Goal: Task Accomplishment & Management: Complete application form

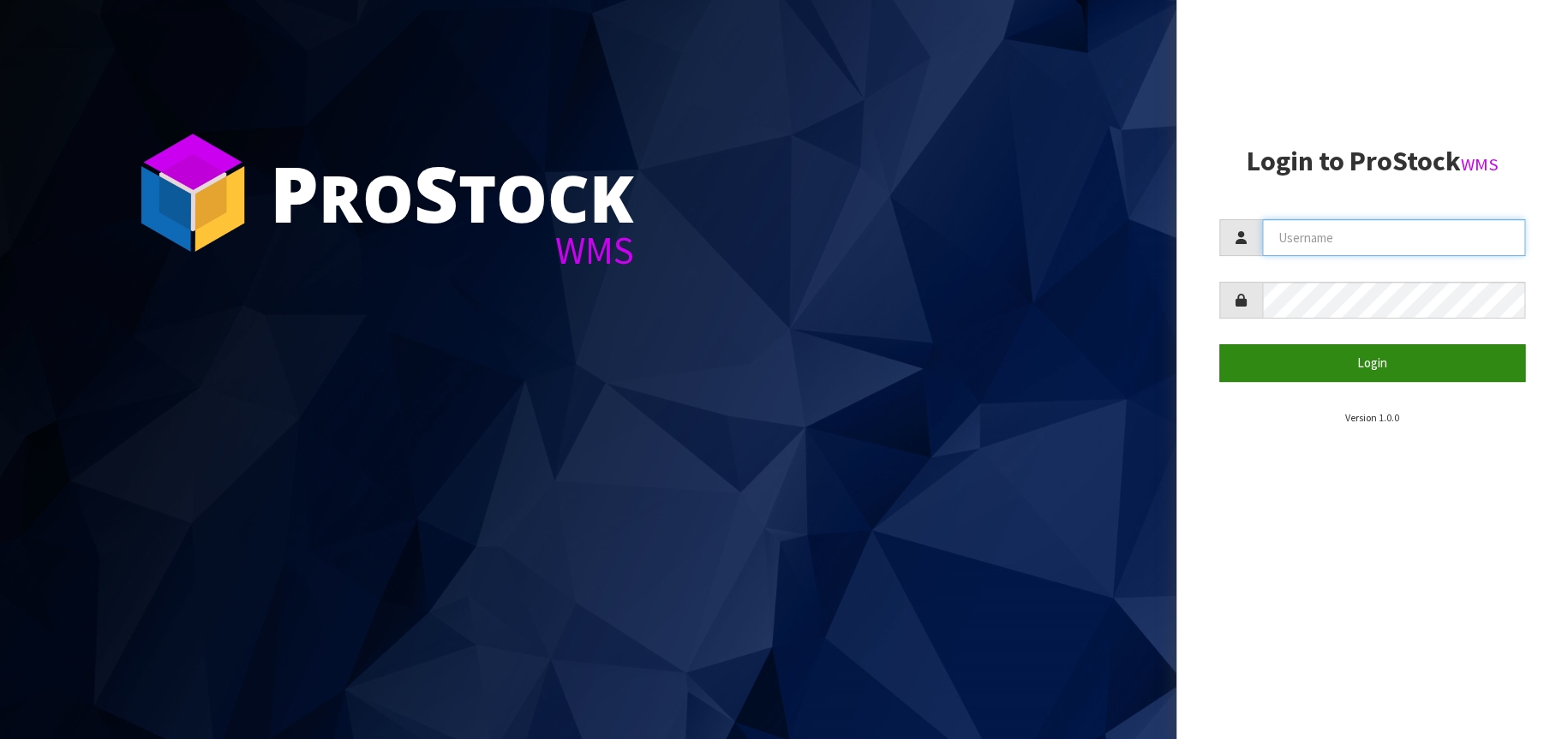
type input "[EMAIL_ADDRESS][DOMAIN_NAME]"
click at [1410, 355] on button "Login" at bounding box center [1372, 362] width 306 height 37
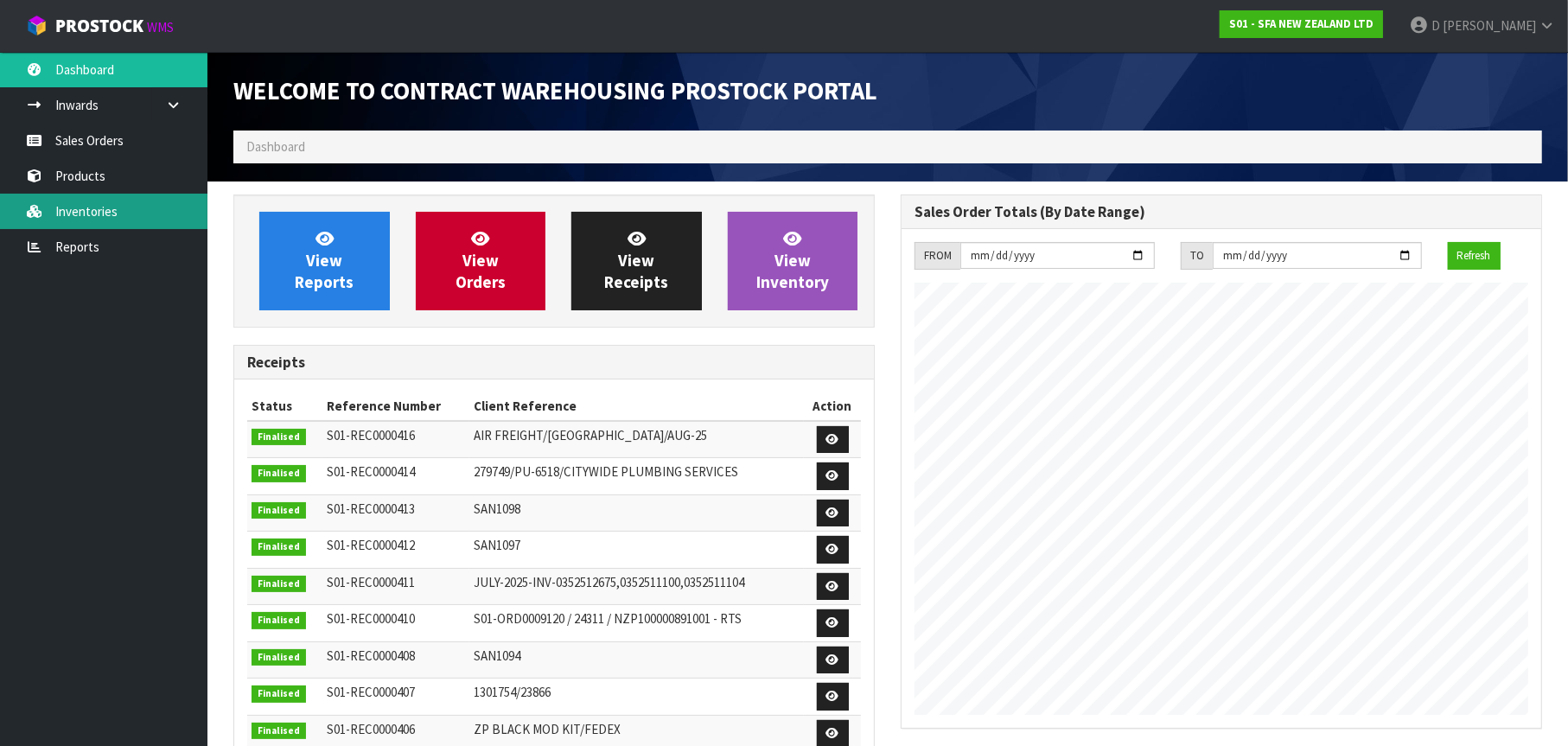
scroll to position [958, 667]
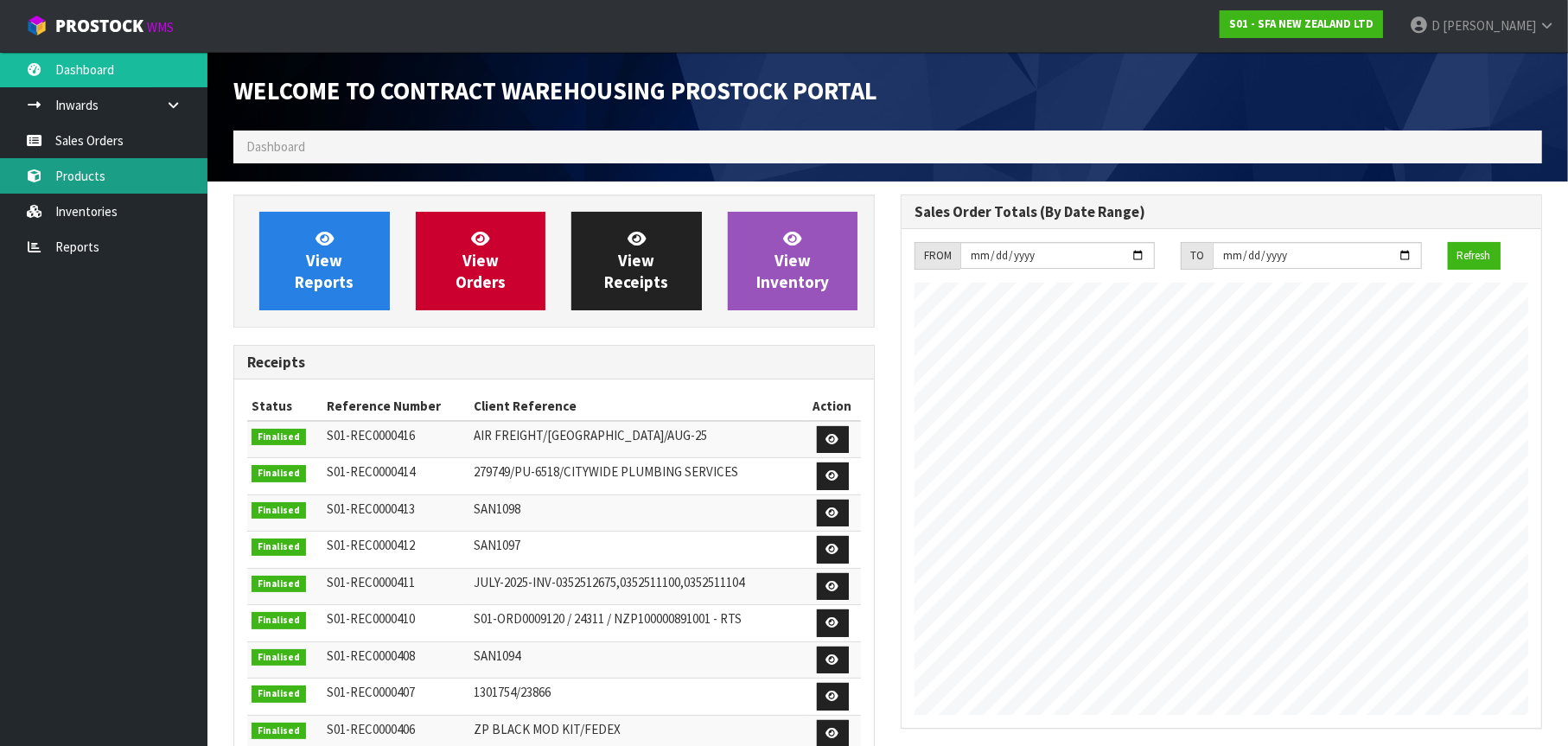
click at [119, 170] on link "Products" at bounding box center [104, 175] width 207 height 35
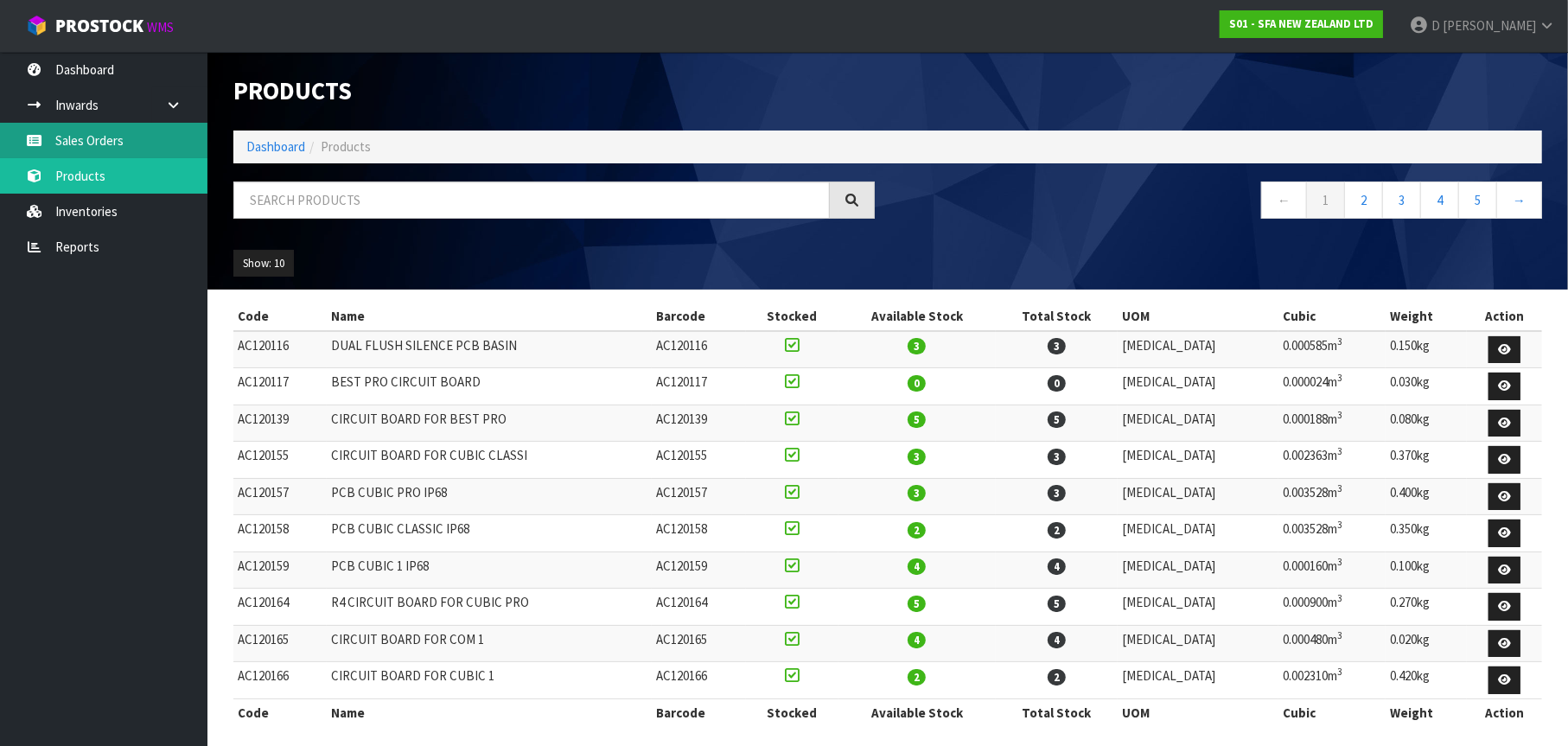
click at [117, 144] on link "Sales Orders" at bounding box center [104, 140] width 207 height 35
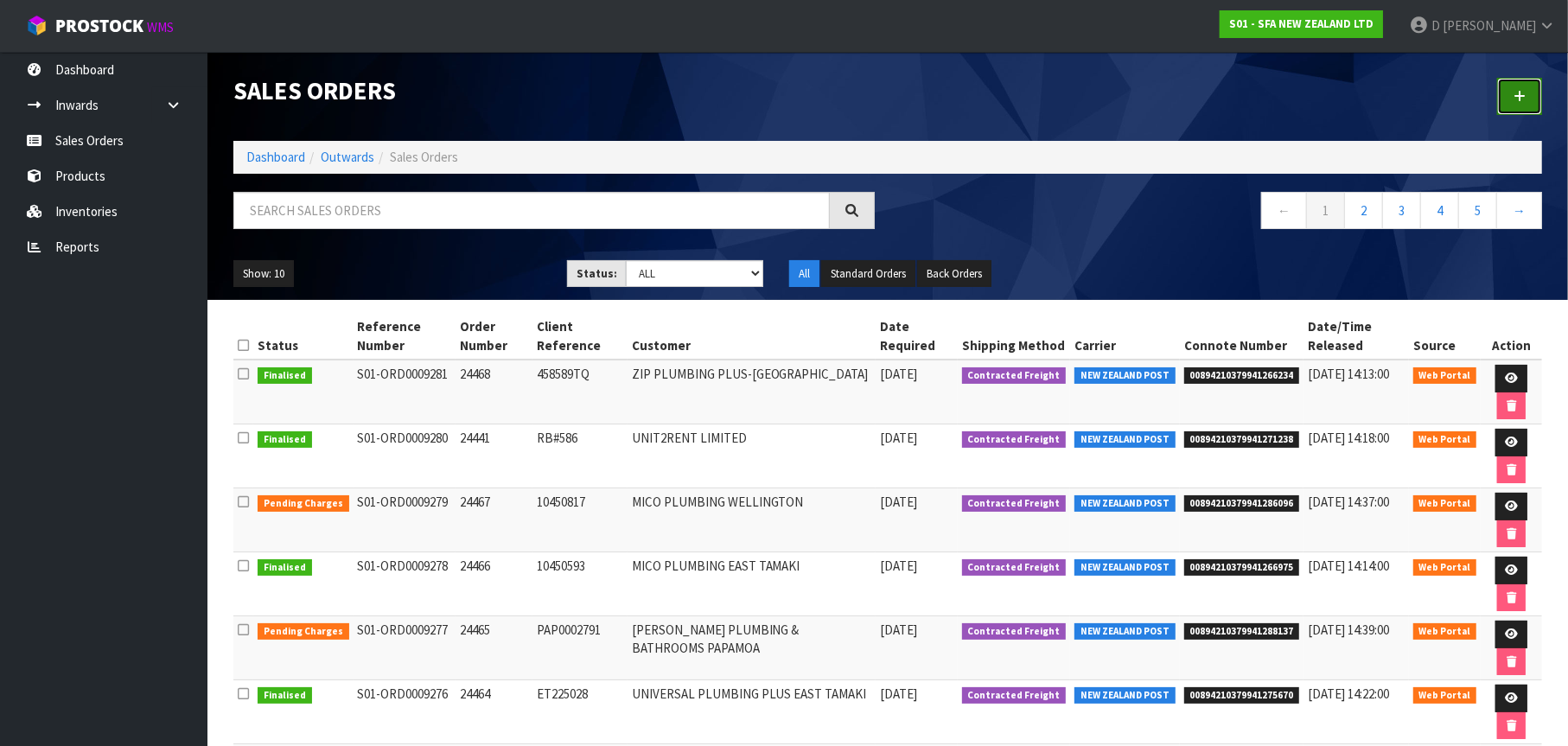
click at [1527, 86] on link at bounding box center [1519, 96] width 45 height 37
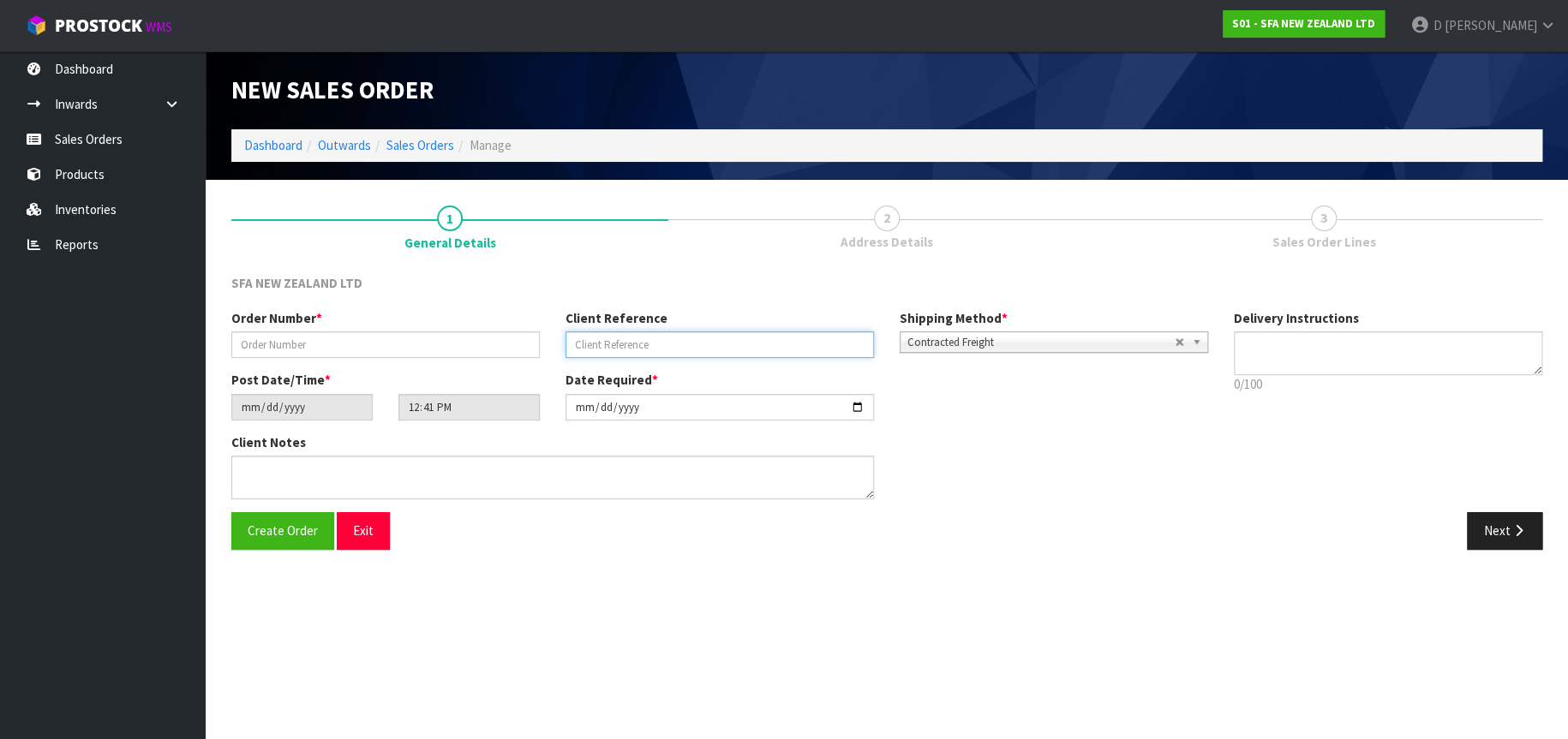
click at [632, 344] on input "text" at bounding box center [719, 345] width 308 height 26
type input "SANINZ180825"
click at [404, 336] on input "text" at bounding box center [385, 345] width 308 height 26
click at [1164, 23] on nav "Toggle navigation ProStock WMS S01 - SFA NEW ZEALAND LTD [PERSON_NAME] Logout" at bounding box center [784, 25] width 1568 height 52
click at [254, 341] on input "text" at bounding box center [385, 345] width 308 height 26
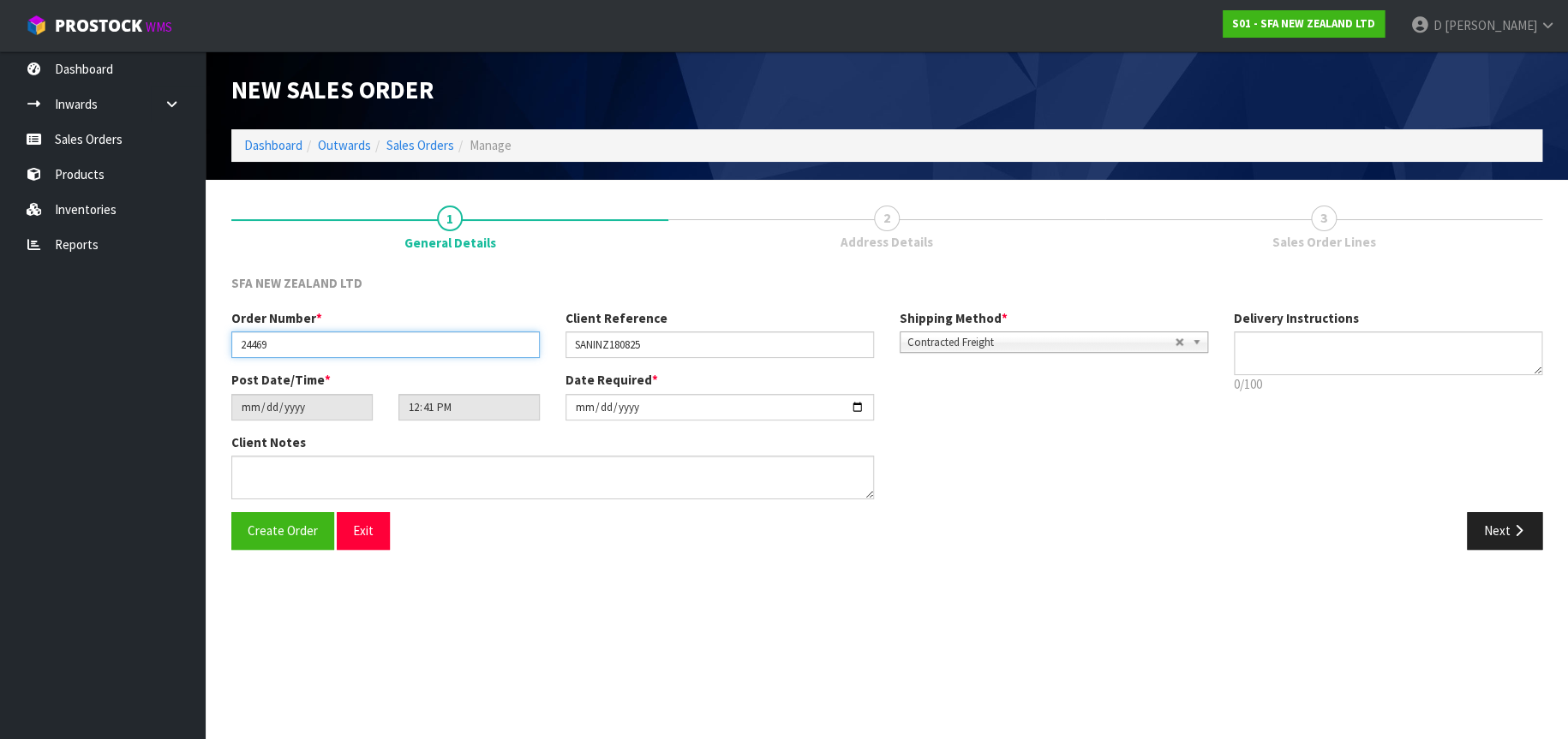
type input "24469"
click at [1496, 528] on button "Next" at bounding box center [1504, 530] width 75 height 37
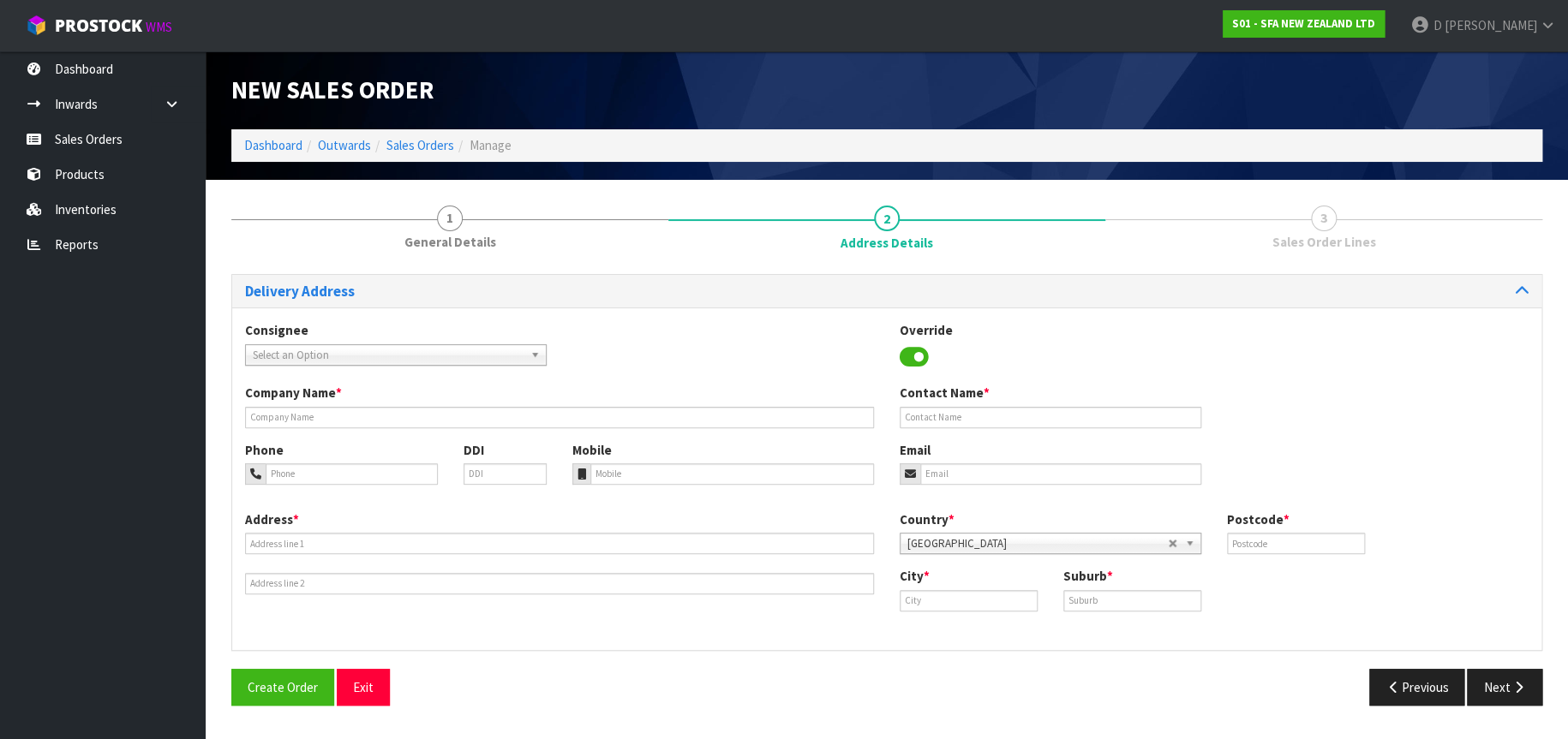
click at [341, 357] on span "Select an Option" at bounding box center [388, 355] width 271 height 21
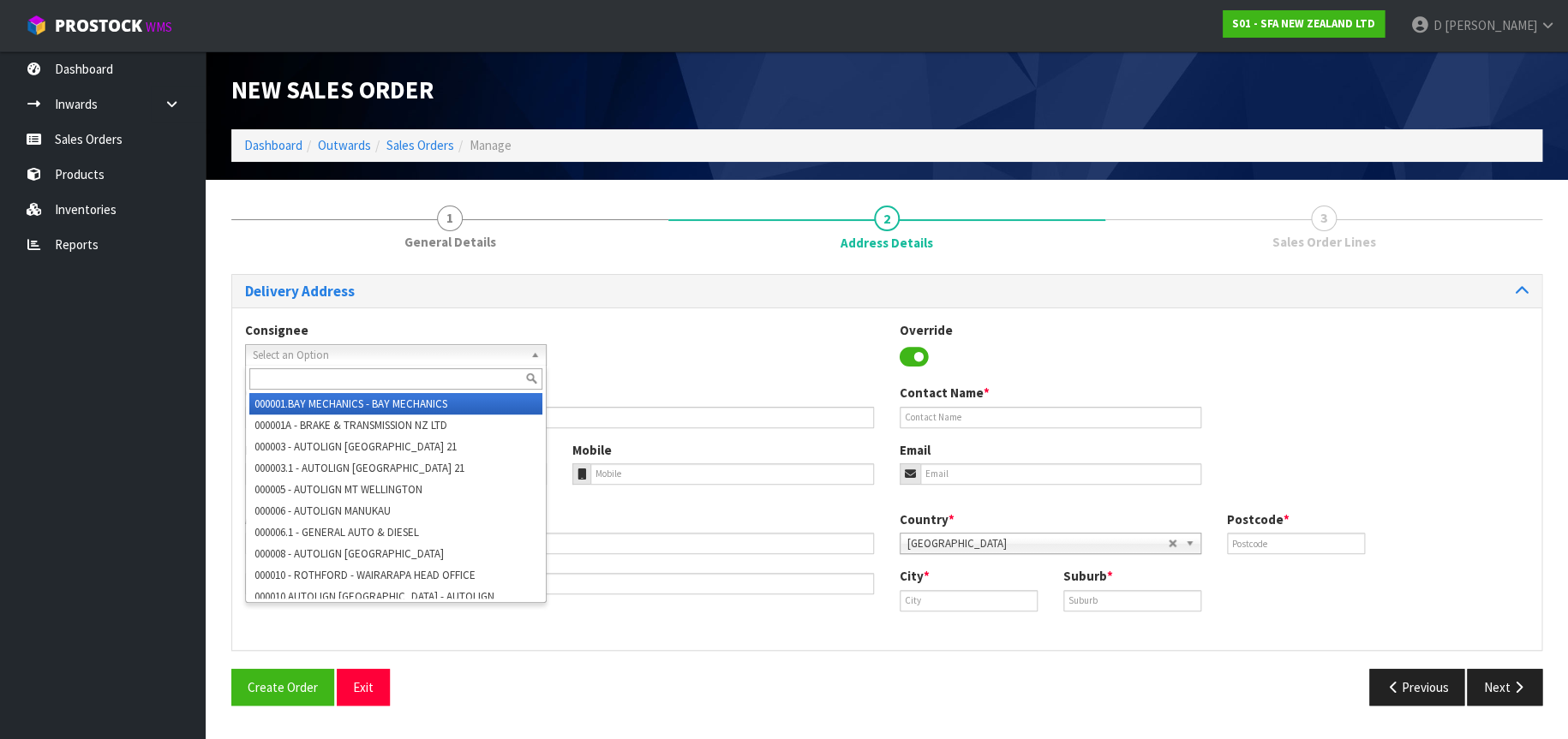
click at [690, 363] on div "Consignee 000001.BAY MECHANICS - BAY MECHANICS 000001A - BRAKE & TRANSMISSION N…" at bounding box center [886, 353] width 1309 height 62
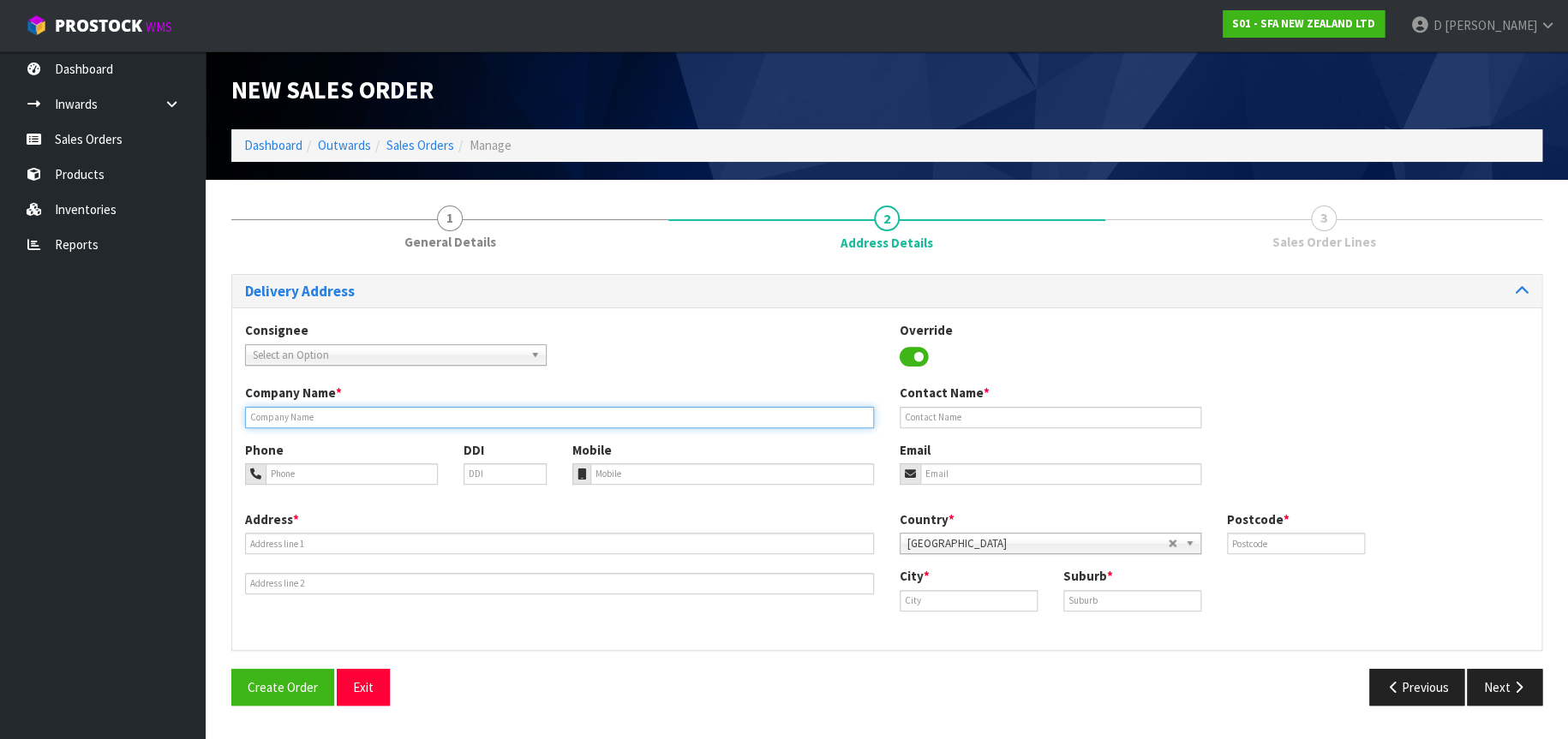
click at [295, 414] on input "text" at bounding box center [559, 418] width 629 height 22
type input "PBS PLUMBING & BUILDING"
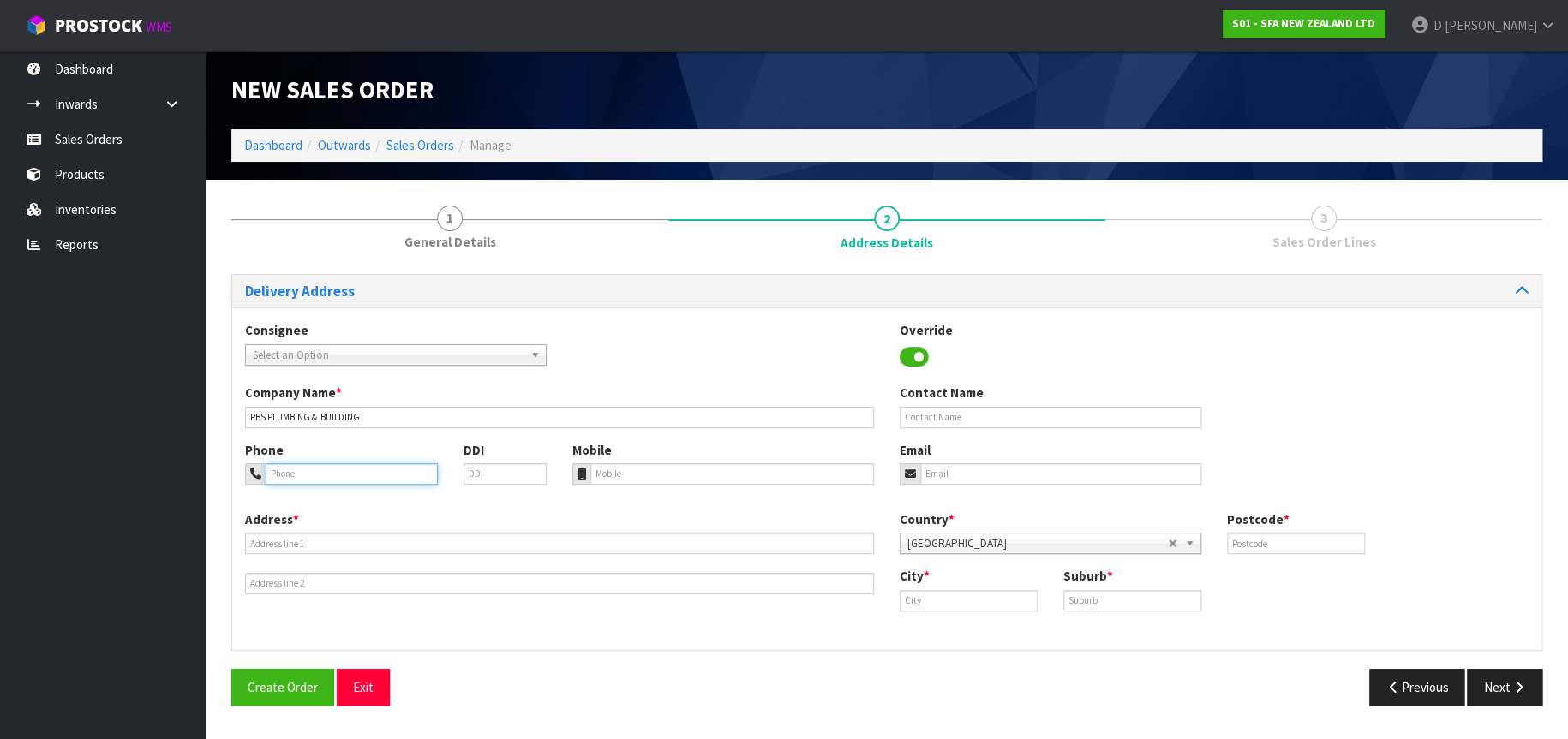
click at [292, 473] on input "tel" at bounding box center [352, 474] width 173 height 22
type input "027 2220980"
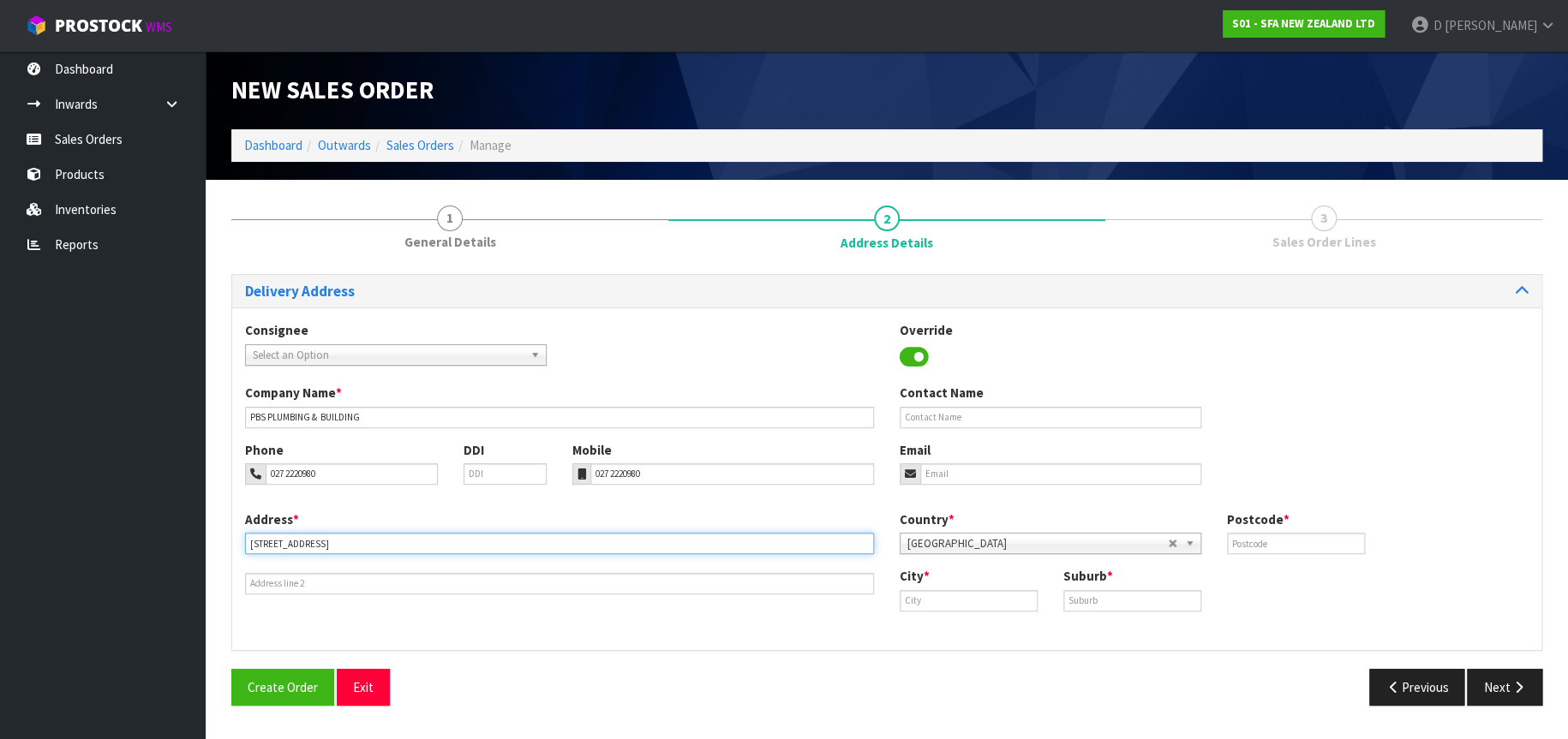
type input "[STREET_ADDRESS]"
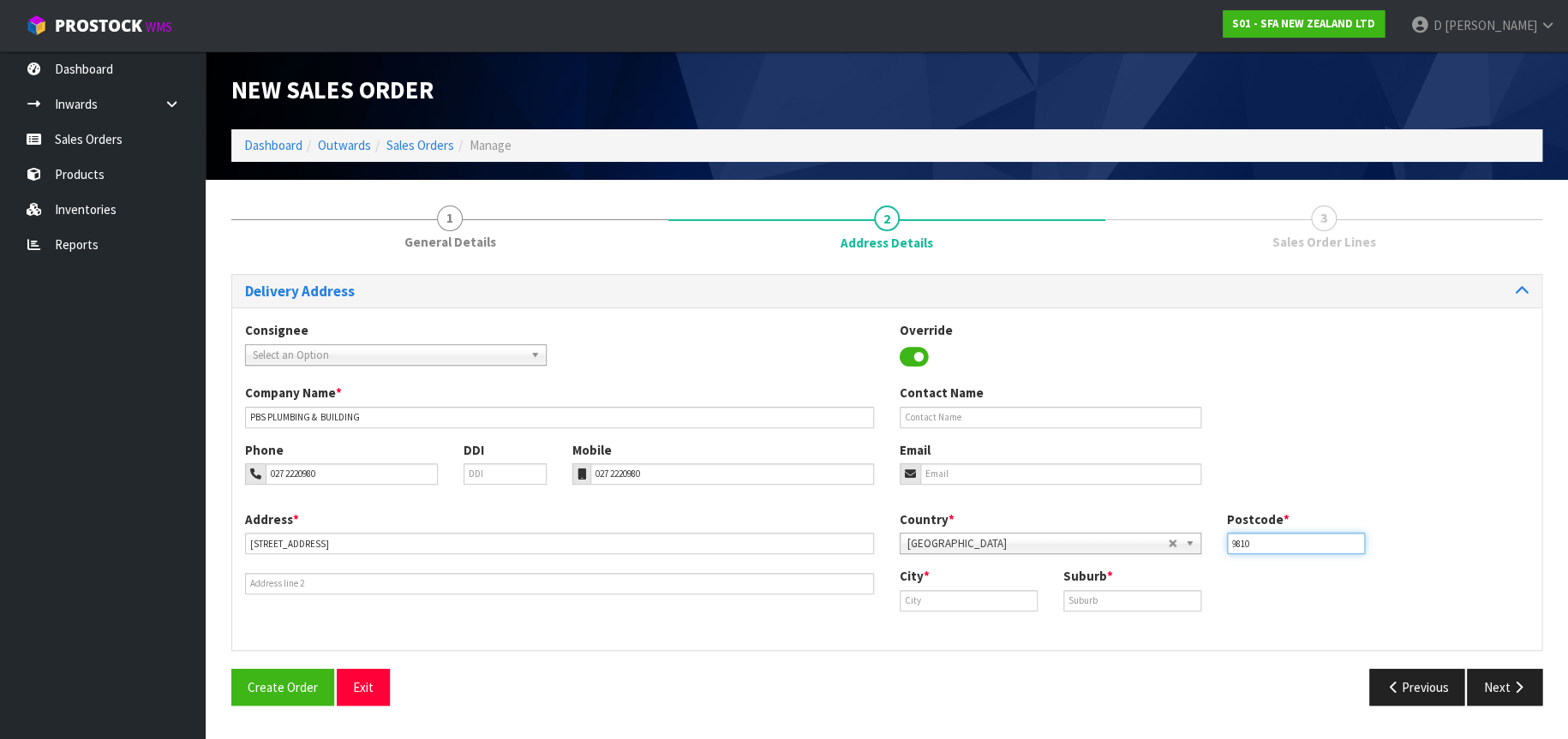
type input "9810"
click at [978, 631] on link "Inv ercargill" at bounding box center [968, 630] width 136 height 24
type input "Invercargill"
click at [1081, 600] on input "text" at bounding box center [1131, 600] width 138 height 22
type input "GRASMERE"
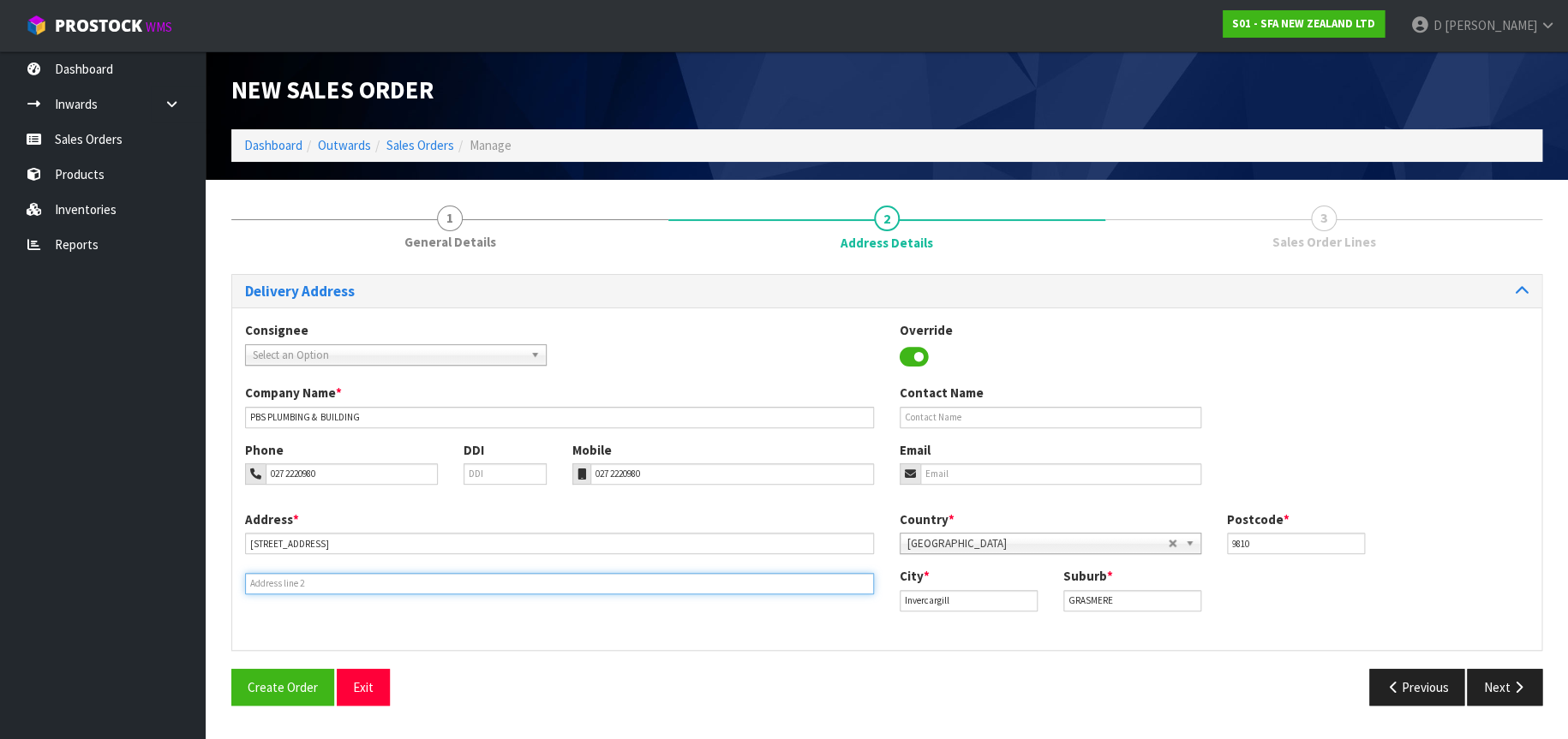
click at [289, 586] on input "text" at bounding box center [559, 583] width 629 height 22
type input "GRASMERE"
click at [1505, 694] on button "Next" at bounding box center [1504, 687] width 75 height 37
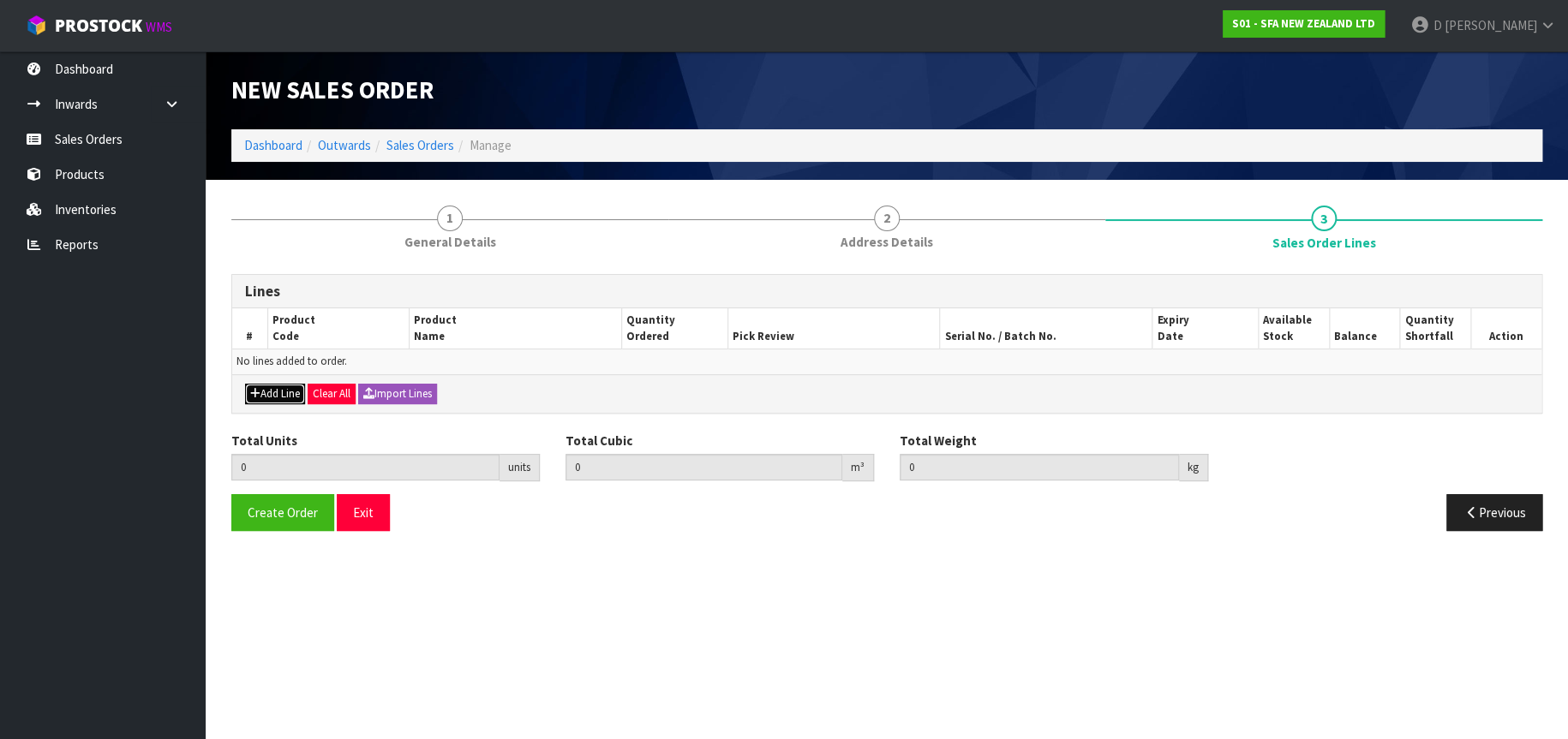
click at [274, 400] on button "Add Line" at bounding box center [275, 394] width 60 height 21
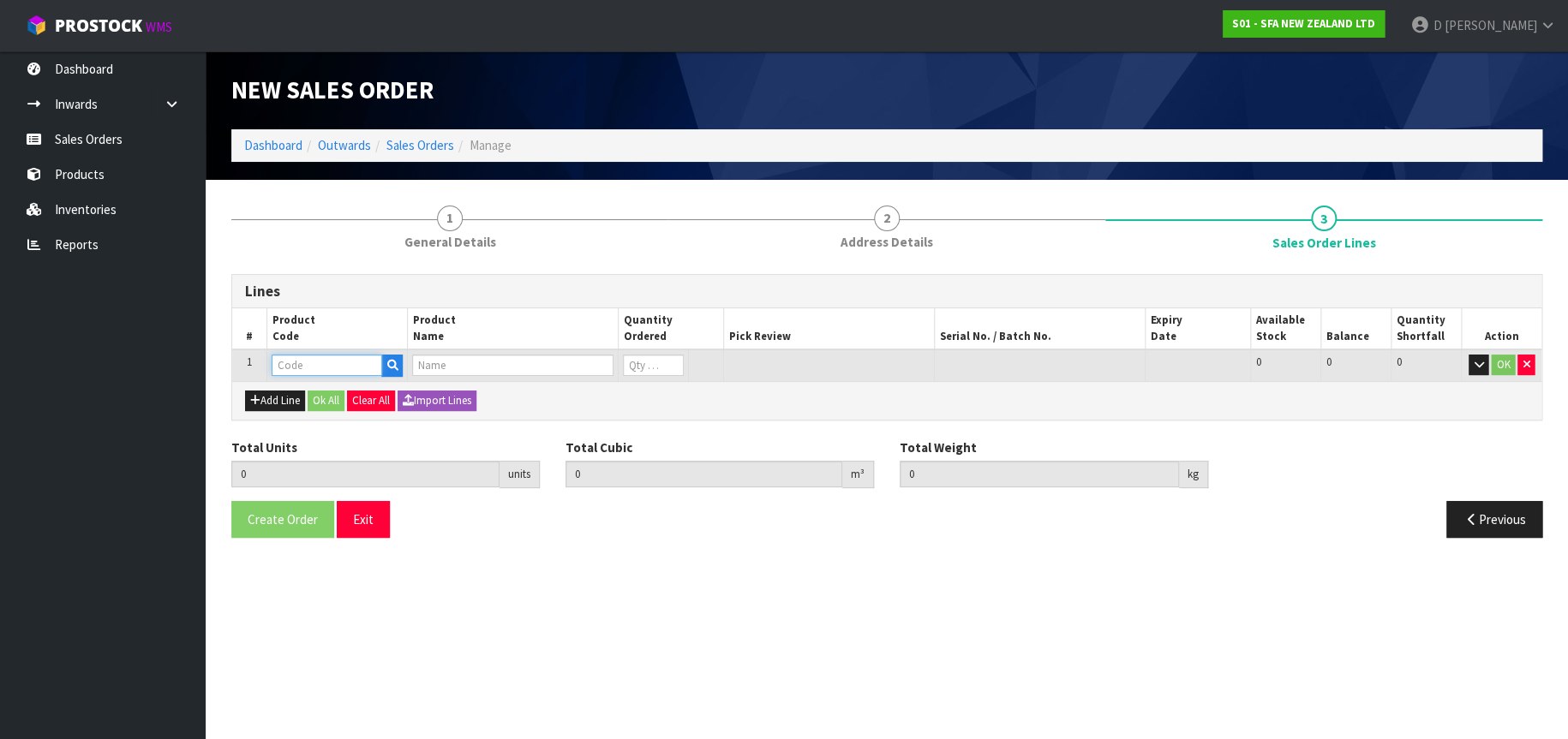
click at [297, 367] on input "text" at bounding box center [326, 365] width 110 height 22
type input "MPCUBIC17"
type input "0.000000"
type input "0.000"
type input "COMPLETE MOTOR WITH TRAP 2017"
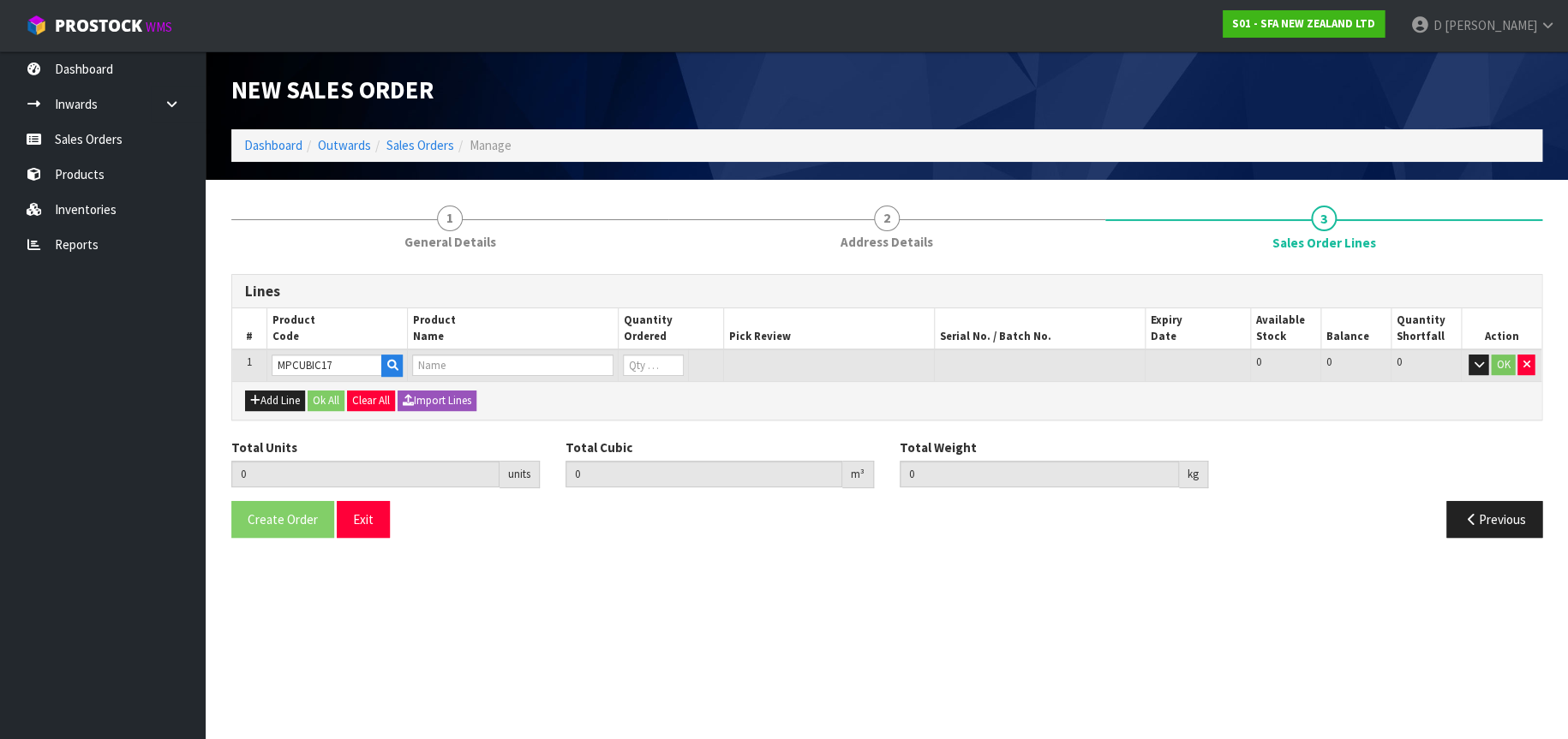
type input "0"
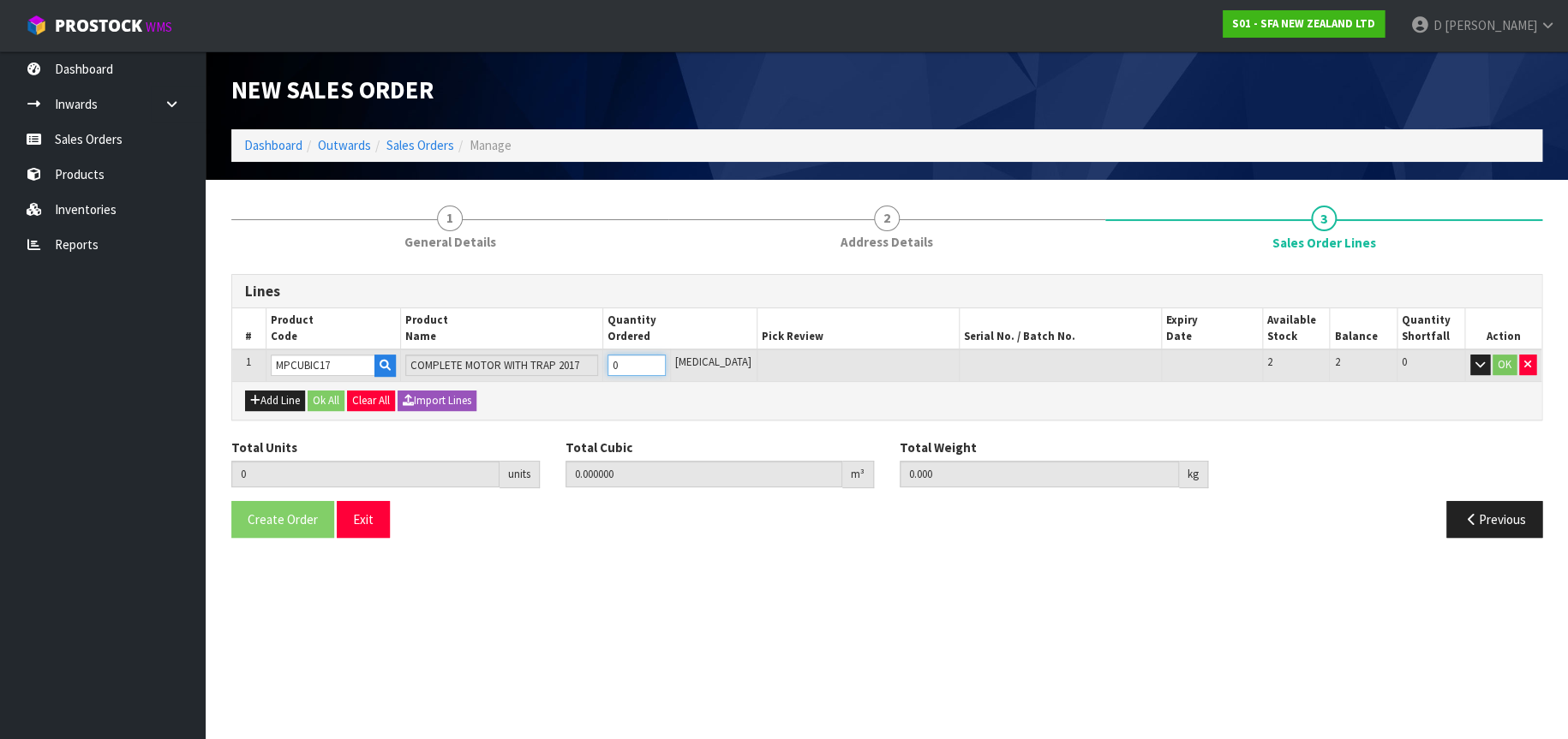
type input "1"
type input "0.014812"
type input "8.5"
type input "1"
click at [1501, 364] on button "OK" at bounding box center [1504, 365] width 24 height 21
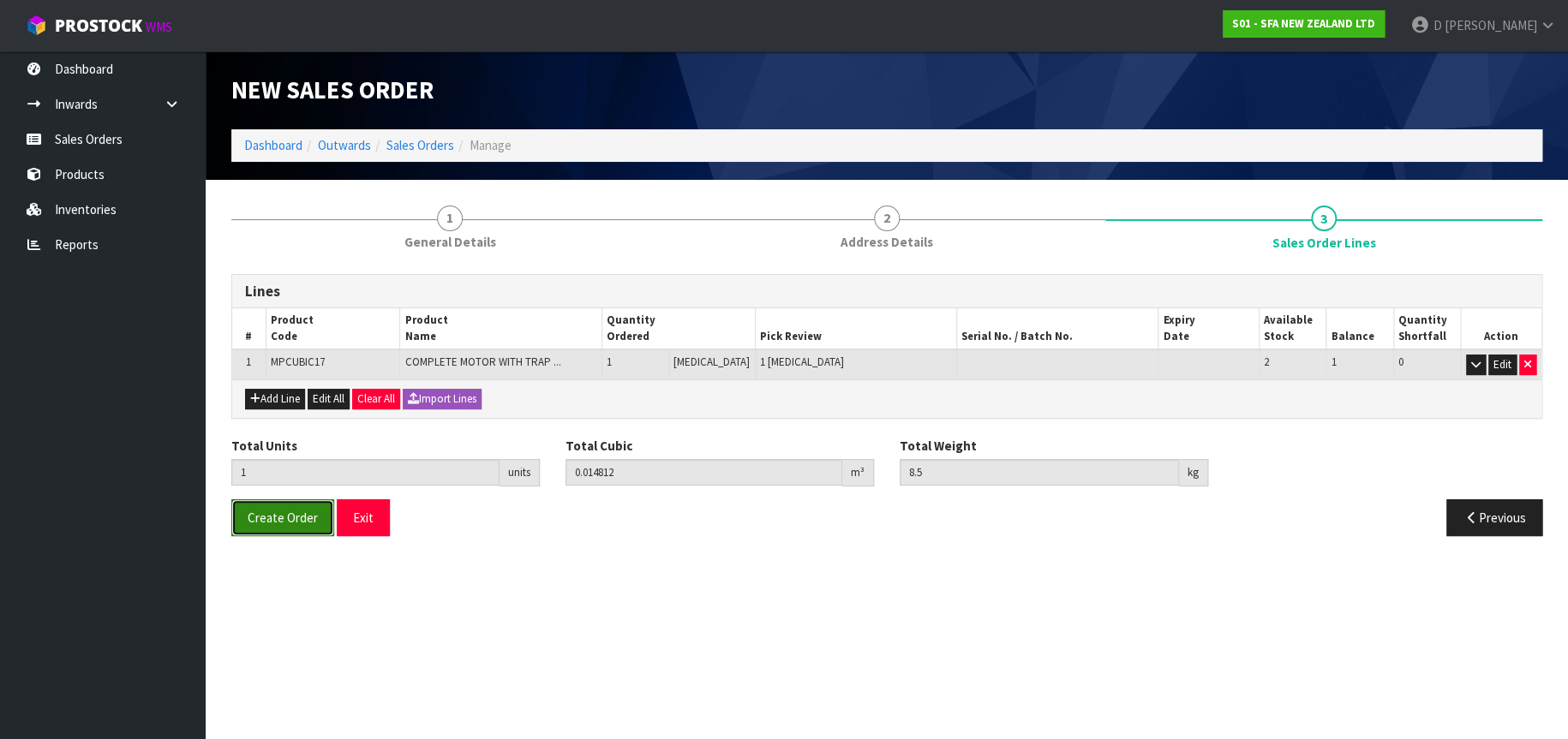
click at [272, 515] on span "Create Order" at bounding box center [283, 517] width 70 height 16
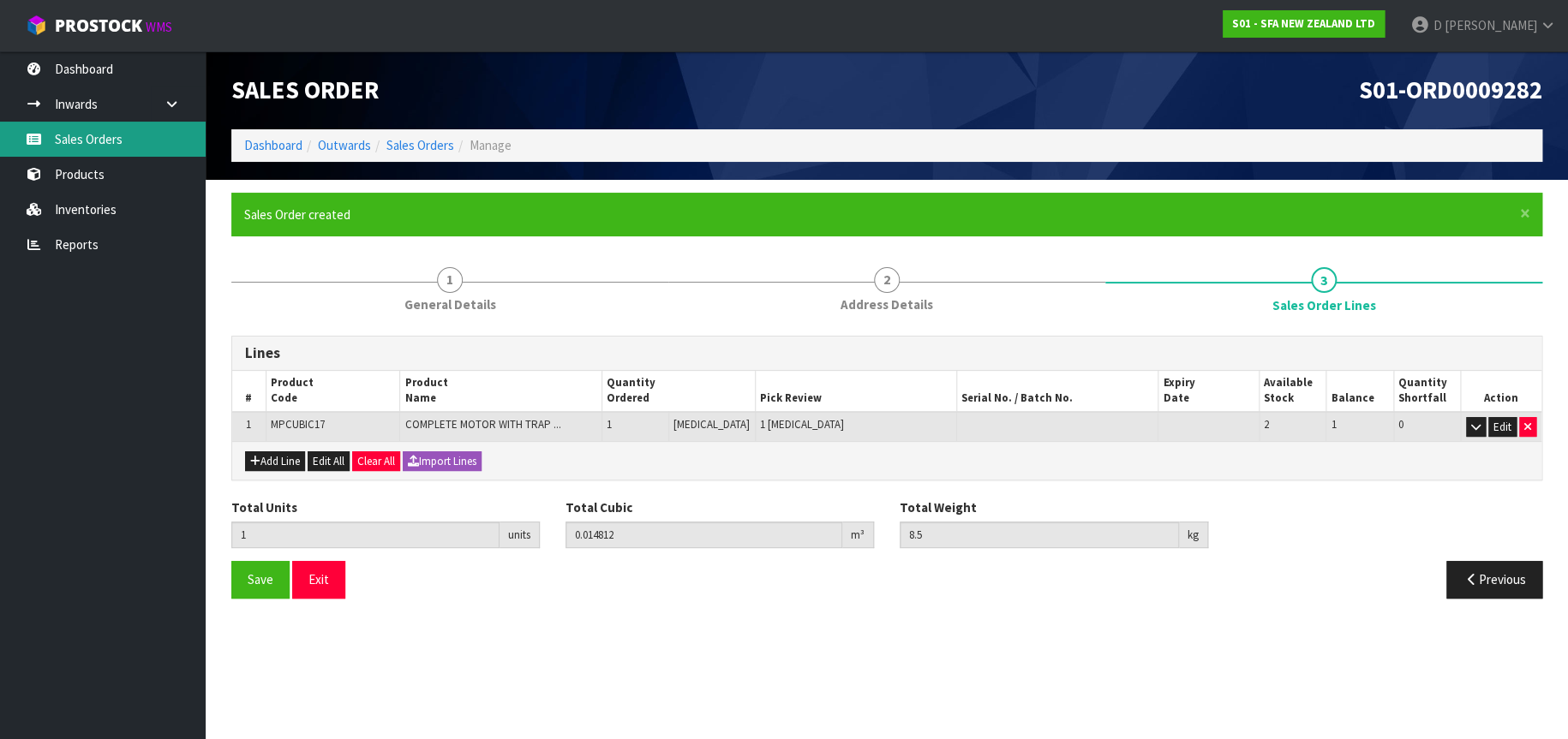
click at [99, 133] on link "Sales Orders" at bounding box center [103, 139] width 206 height 35
